Goal: Use online tool/utility: Utilize a website feature to perform a specific function

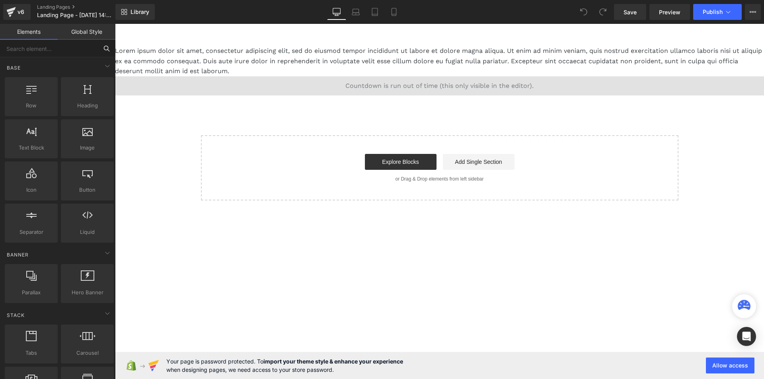
click at [92, 51] on input "text" at bounding box center [49, 49] width 98 height 18
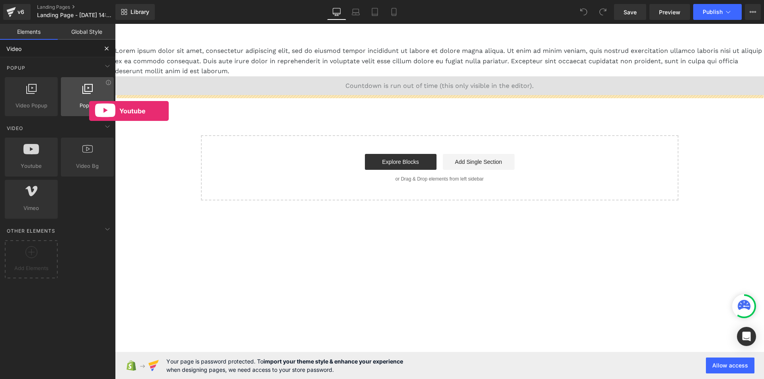
drag, startPoint x: 47, startPoint y: 156, endPoint x: 77, endPoint y: 112, distance: 53.2
click at [77, 112] on div "Base Row rows, columns, layouts, div Heading headings, titles, h1,h2,h3,h4,h5,h…" at bounding box center [59, 188] width 119 height 263
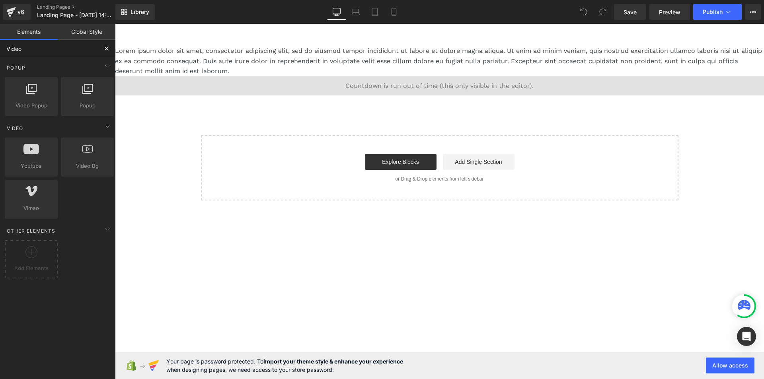
type input "Video"
click at [103, 51] on button at bounding box center [107, 49] width 18 height 18
click at [68, 50] on input "Video" at bounding box center [49, 49] width 98 height 18
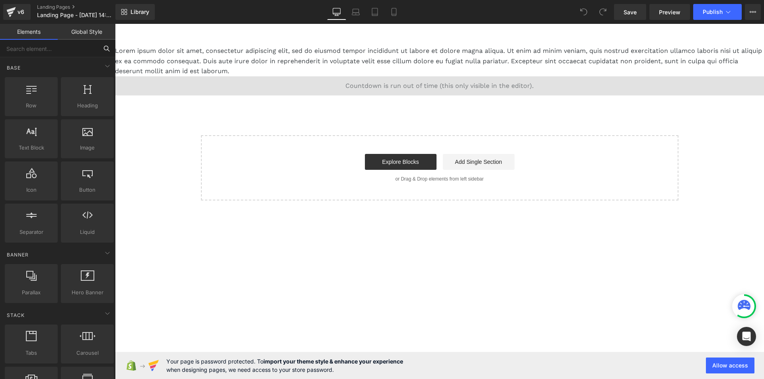
click at [78, 49] on input "text" at bounding box center [49, 49] width 98 height 18
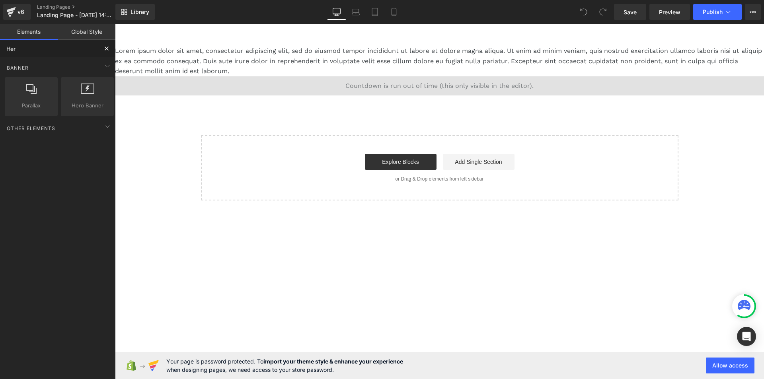
type input "Hero"
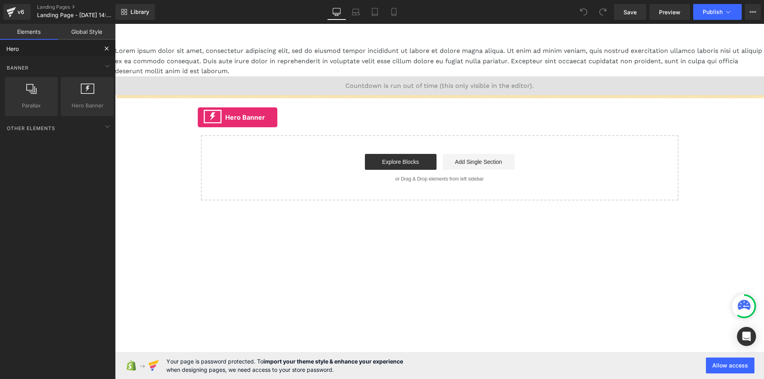
drag, startPoint x: 187, startPoint y: 123, endPoint x: 198, endPoint y: 117, distance: 12.5
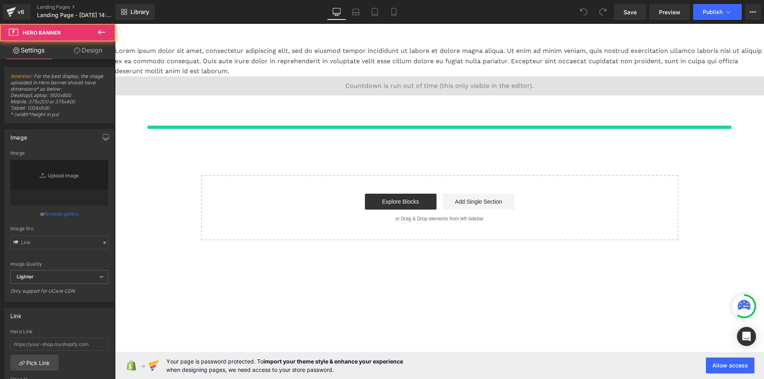
type input "[URL][DOMAIN_NAME]"
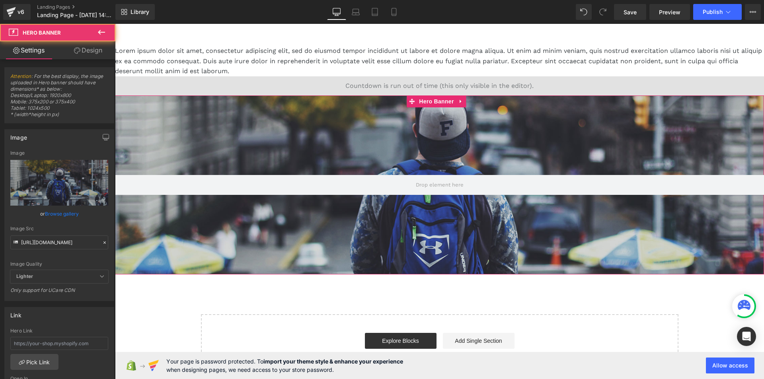
click at [341, 117] on div at bounding box center [439, 184] width 649 height 179
click at [36, 49] on link "Settings" at bounding box center [29, 50] width 58 height 18
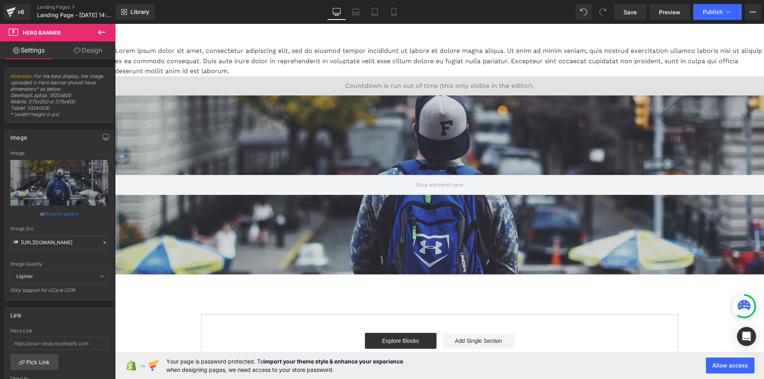
click at [101, 34] on icon at bounding box center [102, 32] width 10 height 10
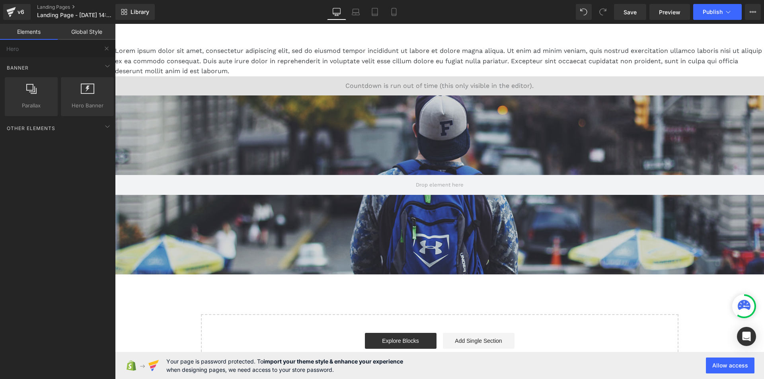
click at [64, 38] on link "Global Style" at bounding box center [87, 32] width 58 height 16
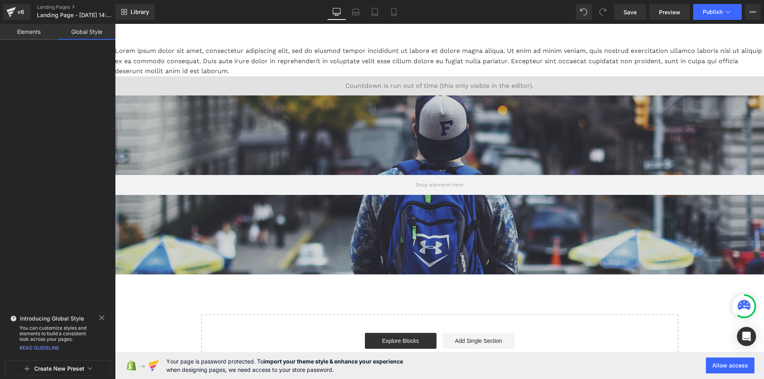
click at [40, 31] on link "Elements" at bounding box center [29, 32] width 58 height 16
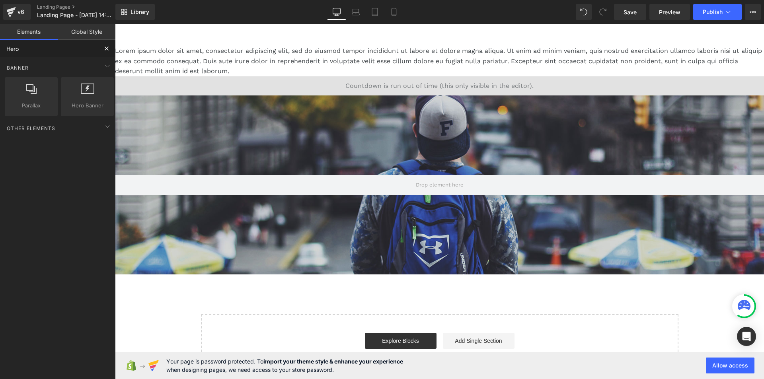
click at [42, 51] on input "Hero" at bounding box center [49, 49] width 98 height 18
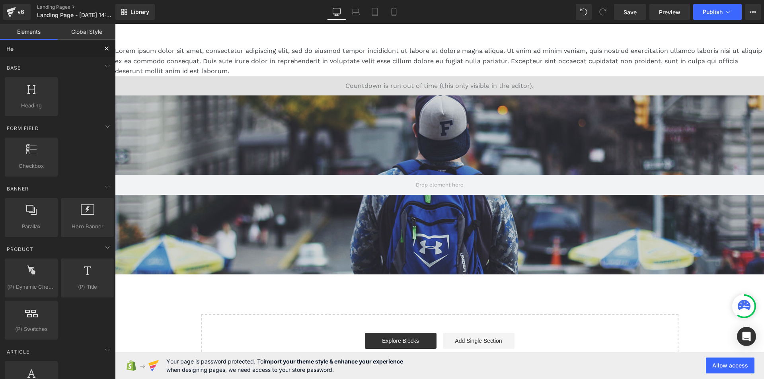
type input "H"
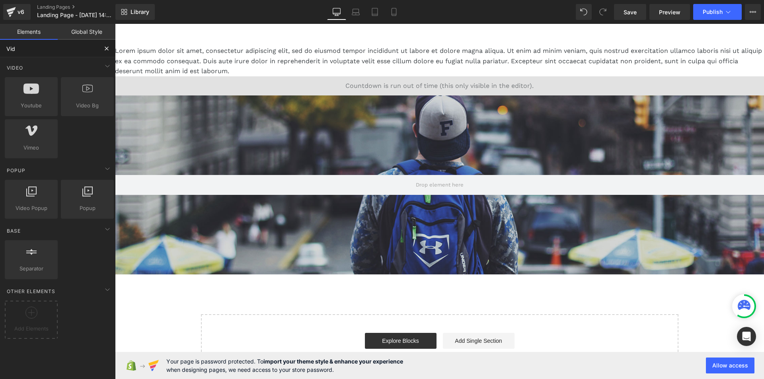
type input "Vide"
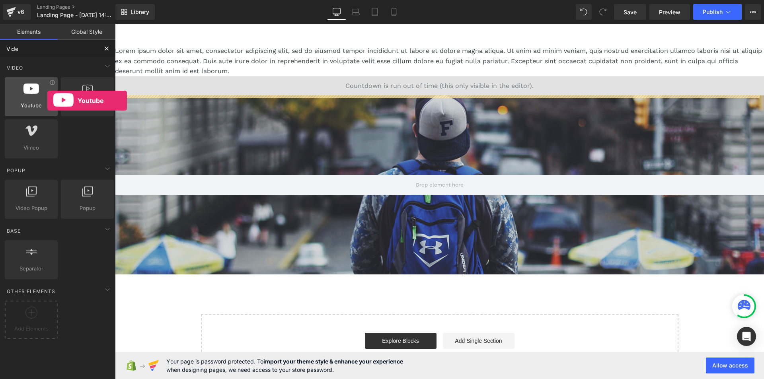
drag, startPoint x: 43, startPoint y: 97, endPoint x: 36, endPoint y: 108, distance: 12.5
click at [38, 101] on div at bounding box center [31, 93] width 48 height 18
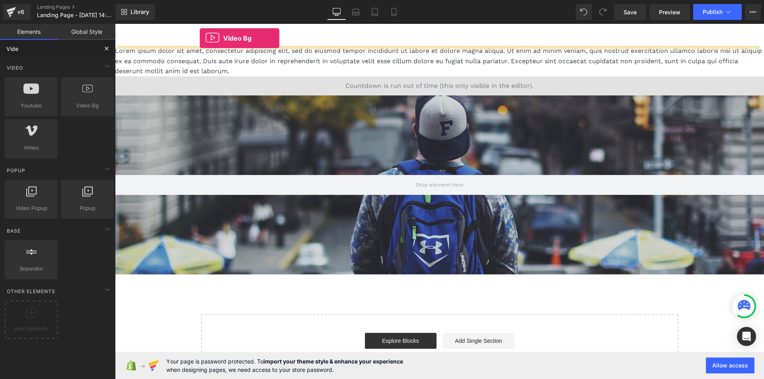
drag, startPoint x: 183, startPoint y: 134, endPoint x: 200, endPoint y: 38, distance: 96.8
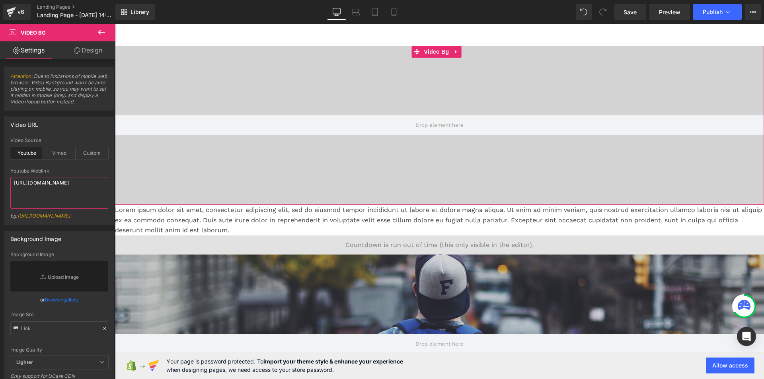
click at [60, 187] on textarea "[URL][DOMAIN_NAME]" at bounding box center [59, 193] width 98 height 32
paste textarea "MaHyd8yy47g"
type textarea "[URL][DOMAIN_NAME]"
click at [89, 136] on div "Video URL youtube Video Source Youtube Vimeo Custom [URL][DOMAIN_NAME] Youtube …" at bounding box center [59, 171] width 110 height 108
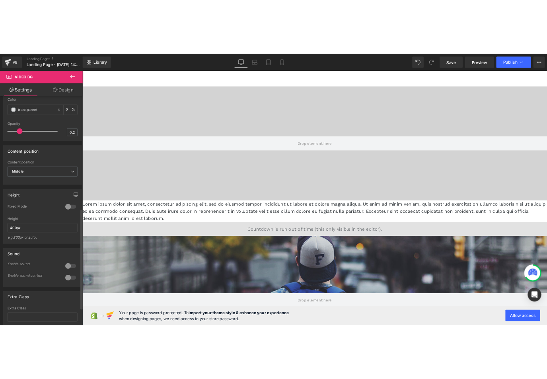
scroll to position [358, 0]
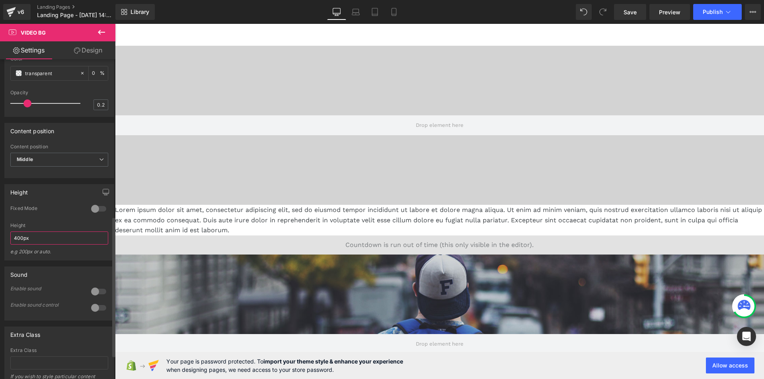
click at [16, 245] on input "400px" at bounding box center [59, 238] width 98 height 13
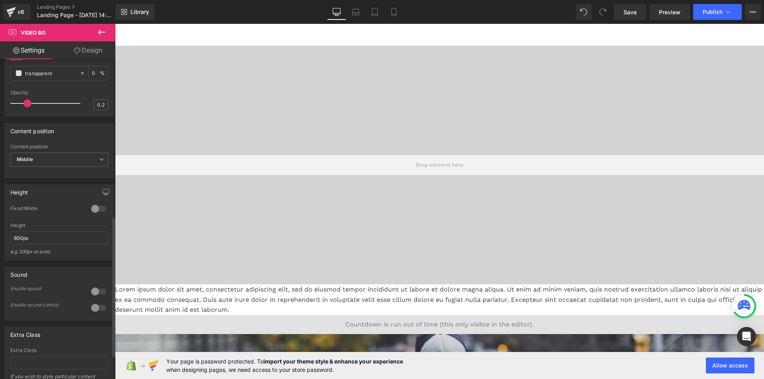
click at [0, 142] on div "Content position Top Middle Bottom Content position Middle Top Middle Bottom" at bounding box center [59, 147] width 119 height 61
click at [31, 162] on span "Middle" at bounding box center [59, 160] width 98 height 14
click at [33, 180] on li "Top" at bounding box center [57, 174] width 95 height 12
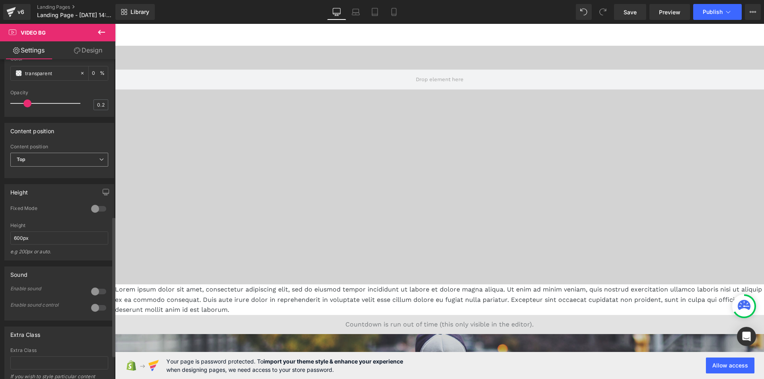
click at [43, 167] on span "Top" at bounding box center [59, 160] width 98 height 14
click at [39, 192] on li "Middle" at bounding box center [57, 186] width 95 height 12
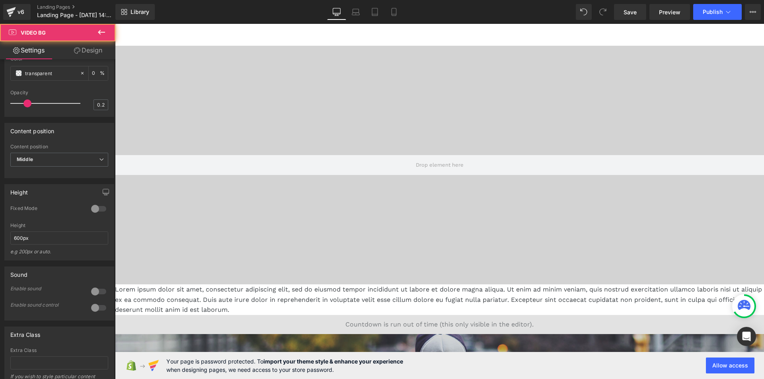
drag, startPoint x: 595, startPoint y: 36, endPoint x: 516, endPoint y: 193, distance: 175.4
click at [516, 193] on div at bounding box center [439, 165] width 649 height 239
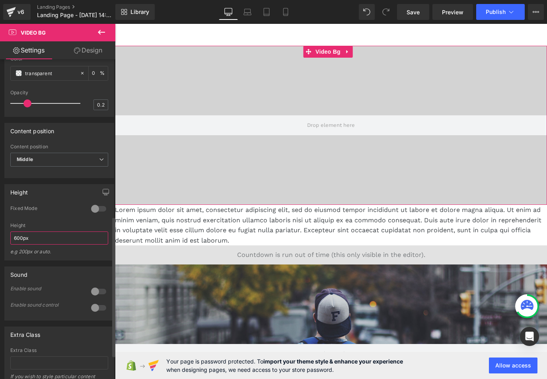
click at [40, 245] on input "600px" at bounding box center [59, 238] width 98 height 13
click at [17, 244] on input "600px" at bounding box center [59, 238] width 98 height 13
click at [59, 222] on div "Fixed Mode" at bounding box center [59, 214] width 98 height 18
click at [39, 243] on input "800px" at bounding box center [59, 238] width 98 height 13
click at [58, 245] on input "800px" at bounding box center [59, 238] width 98 height 13
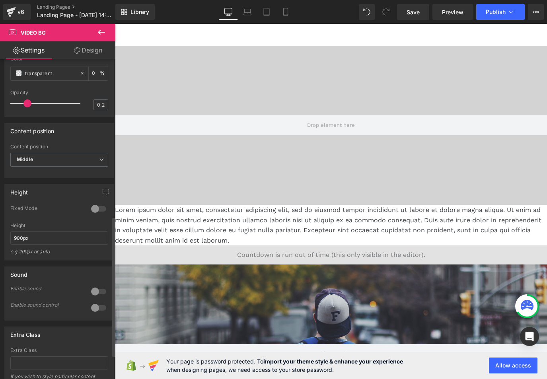
click at [63, 213] on div "Fixed Mode" at bounding box center [46, 209] width 73 height 8
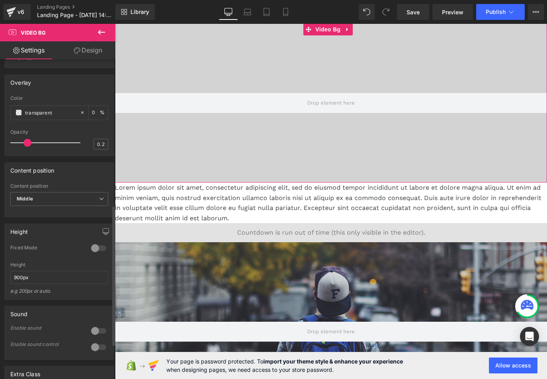
scroll to position [318, 0]
drag, startPoint x: 33, startPoint y: 280, endPoint x: 0, endPoint y: 284, distance: 32.9
click at [0, 284] on div "Height 0 Fixed Mode 900px Height 900px e.g 200px or auto. 400px Height 400px e.…" at bounding box center [59, 259] width 119 height 82
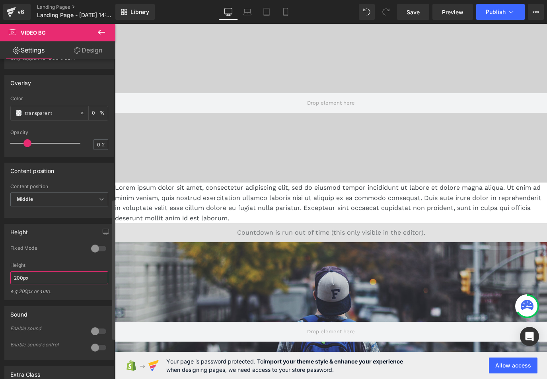
type input "200px"
click at [74, 216] on div at bounding box center [59, 212] width 98 height 5
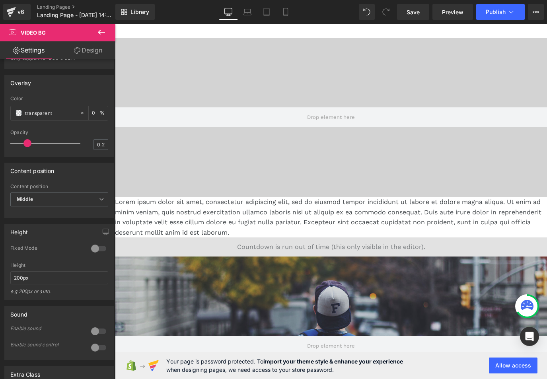
scroll to position [0, 0]
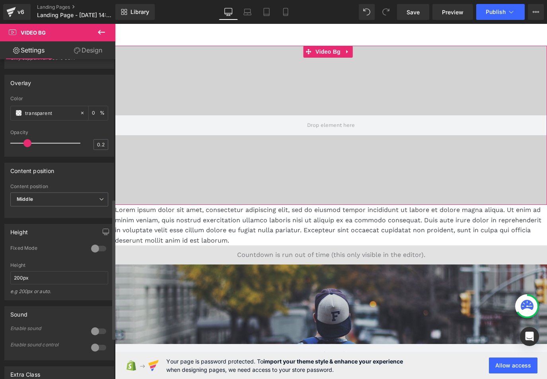
click at [25, 99] on div "Overlay transparent Color transparent 0 % 0.2 Opacity 0.2" at bounding box center [59, 116] width 110 height 82
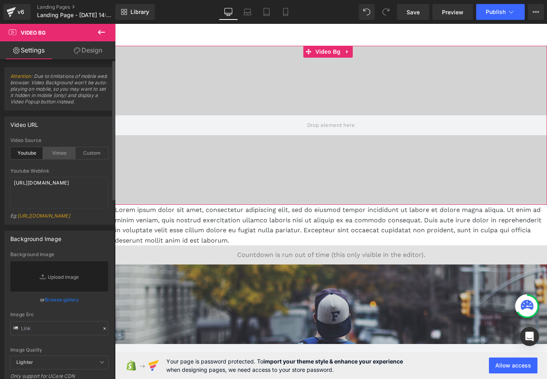
click at [56, 151] on div "Vimeo" at bounding box center [59, 153] width 33 height 12
click at [29, 151] on div "Youtube" at bounding box center [26, 153] width 33 height 12
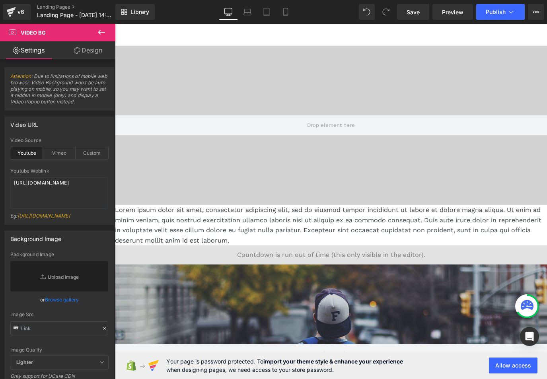
click at [218, 55] on body "Skip to content Submit Close search Home Catalog Video Bg Lorem ipsum dolor sit…" at bounding box center [331, 292] width 432 height 537
click at [218, 55] on div at bounding box center [331, 125] width 432 height 159
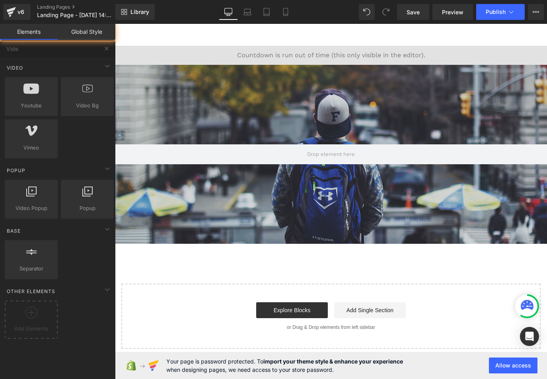
click at [224, 51] on div "00 Days 00 Hours 00 Minutes 00 Seconds" at bounding box center [331, 55] width 432 height 19
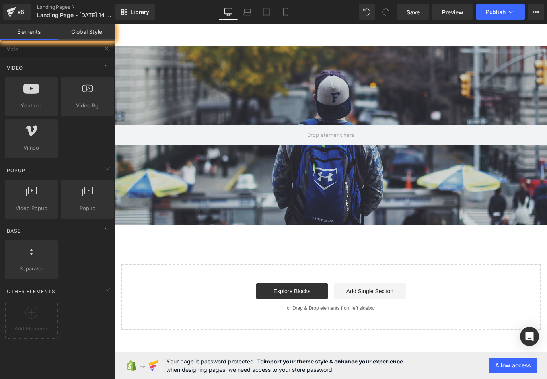
click at [237, 43] on main "Hero Banner 200px Select your layout" at bounding box center [331, 177] width 432 height 306
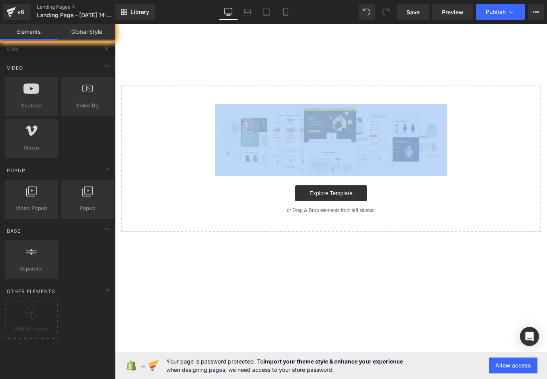
click at [237, 43] on main "Select your layout" at bounding box center [331, 154] width 432 height 261
click at [248, 69] on div "Select your layout" at bounding box center [331, 139] width 432 height 186
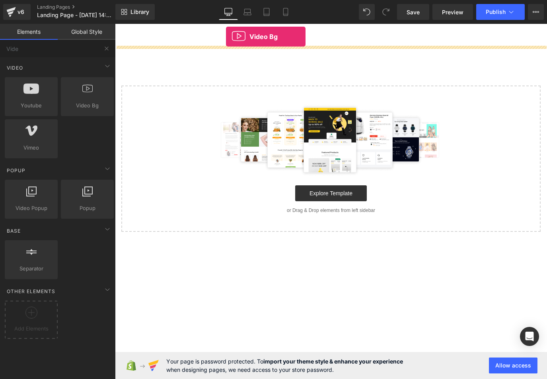
drag, startPoint x: 185, startPoint y: 119, endPoint x: 226, endPoint y: 35, distance: 93.6
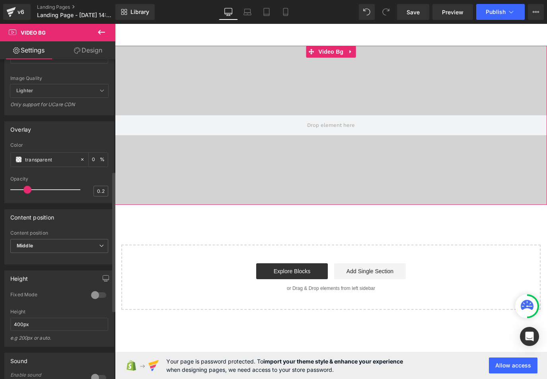
scroll to position [278, 0]
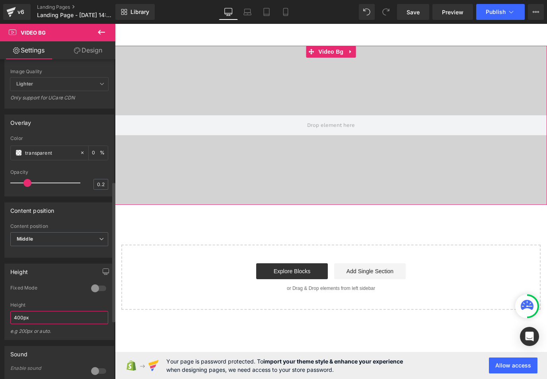
click at [25, 324] on input "400px" at bounding box center [59, 317] width 98 height 13
click at [0, 323] on div "Height 0 Fixed Mode 400px Height 400px e.g 200px or auto. 400px Height 400px e.…" at bounding box center [59, 299] width 119 height 82
type input "800px"
click at [0, 314] on div "Height 0 Fixed Mode 800px Height 800px e.g 200px or auto. 400px Height 400px e.…" at bounding box center [59, 299] width 119 height 82
click at [96, 294] on div at bounding box center [98, 288] width 19 height 13
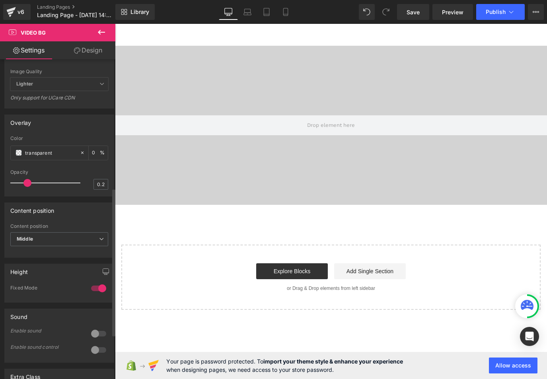
click at [96, 294] on div at bounding box center [98, 288] width 19 height 13
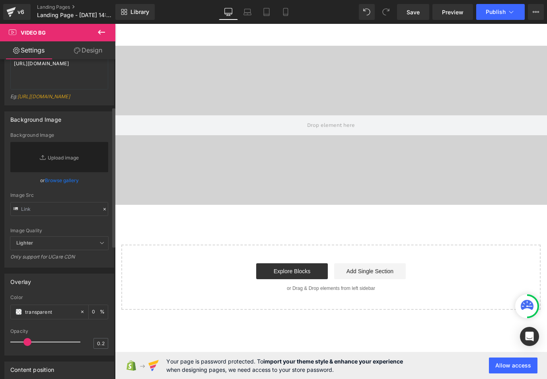
scroll to position [40, 0]
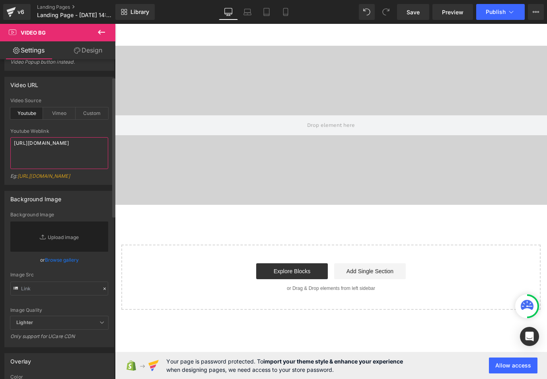
click at [68, 152] on textarea "[URL][DOMAIN_NAME]" at bounding box center [59, 153] width 98 height 32
